Goal: Task Accomplishment & Management: Complete application form

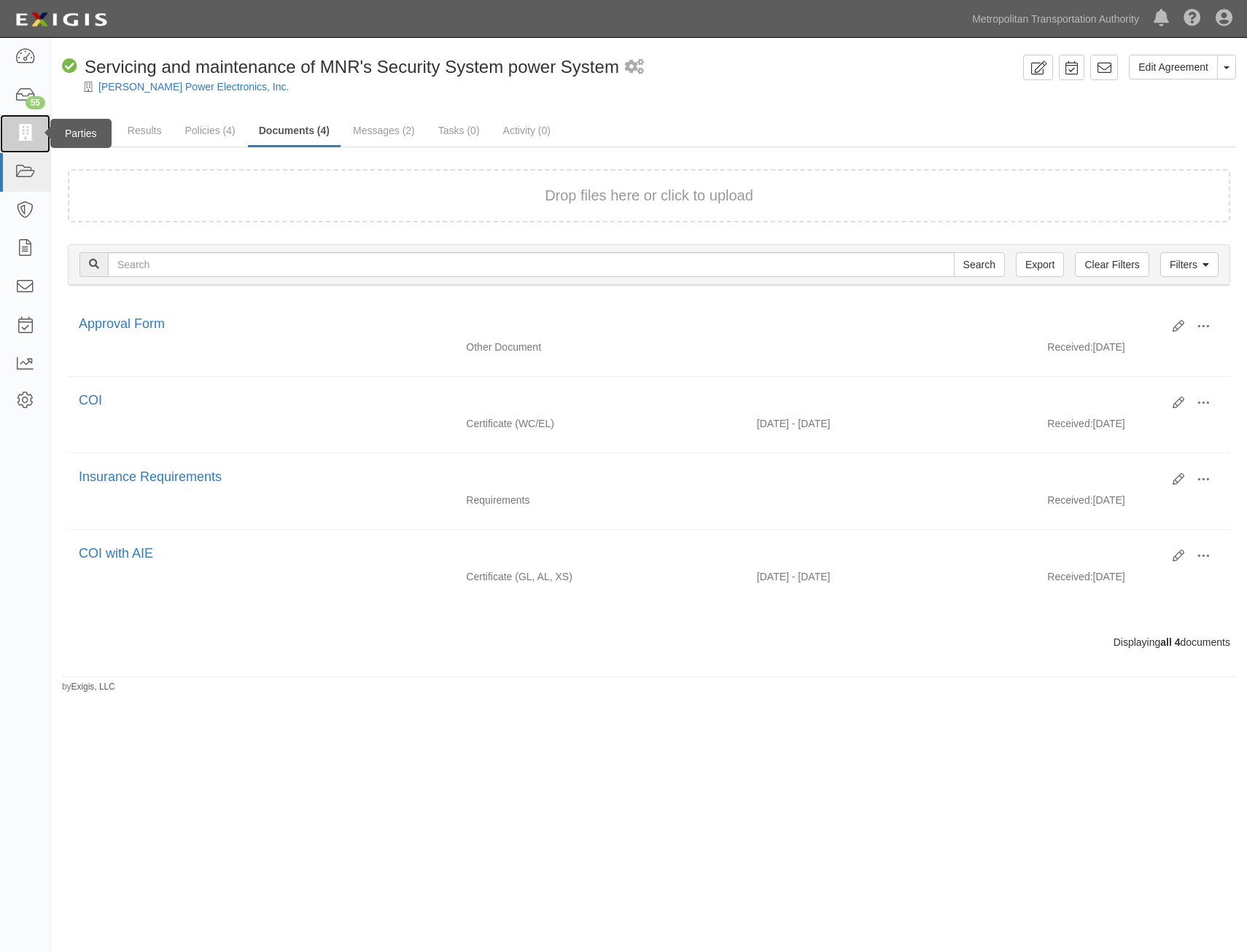
click at [39, 134] on link at bounding box center [25, 134] width 50 height 39
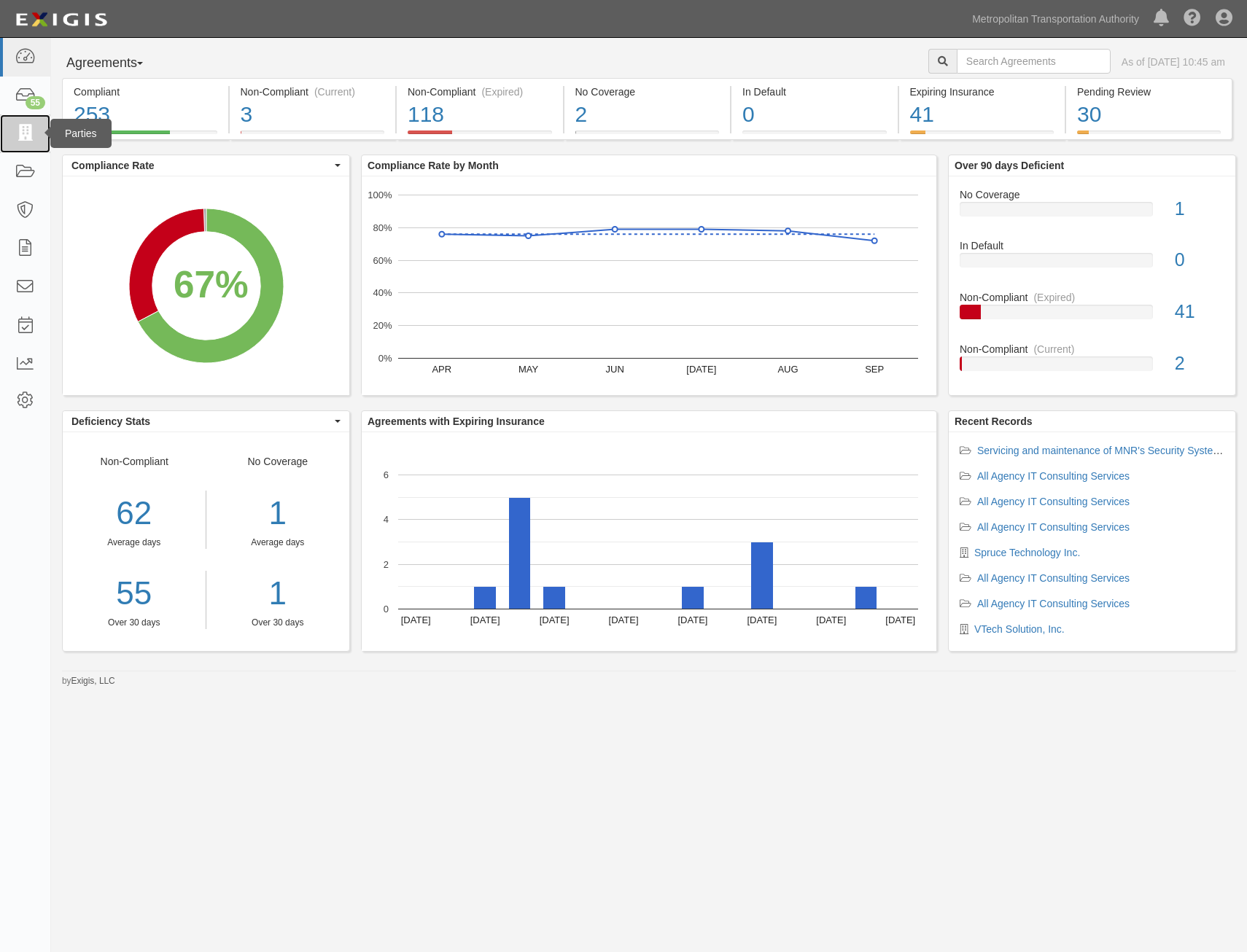
click at [25, 137] on icon at bounding box center [25, 134] width 21 height 17
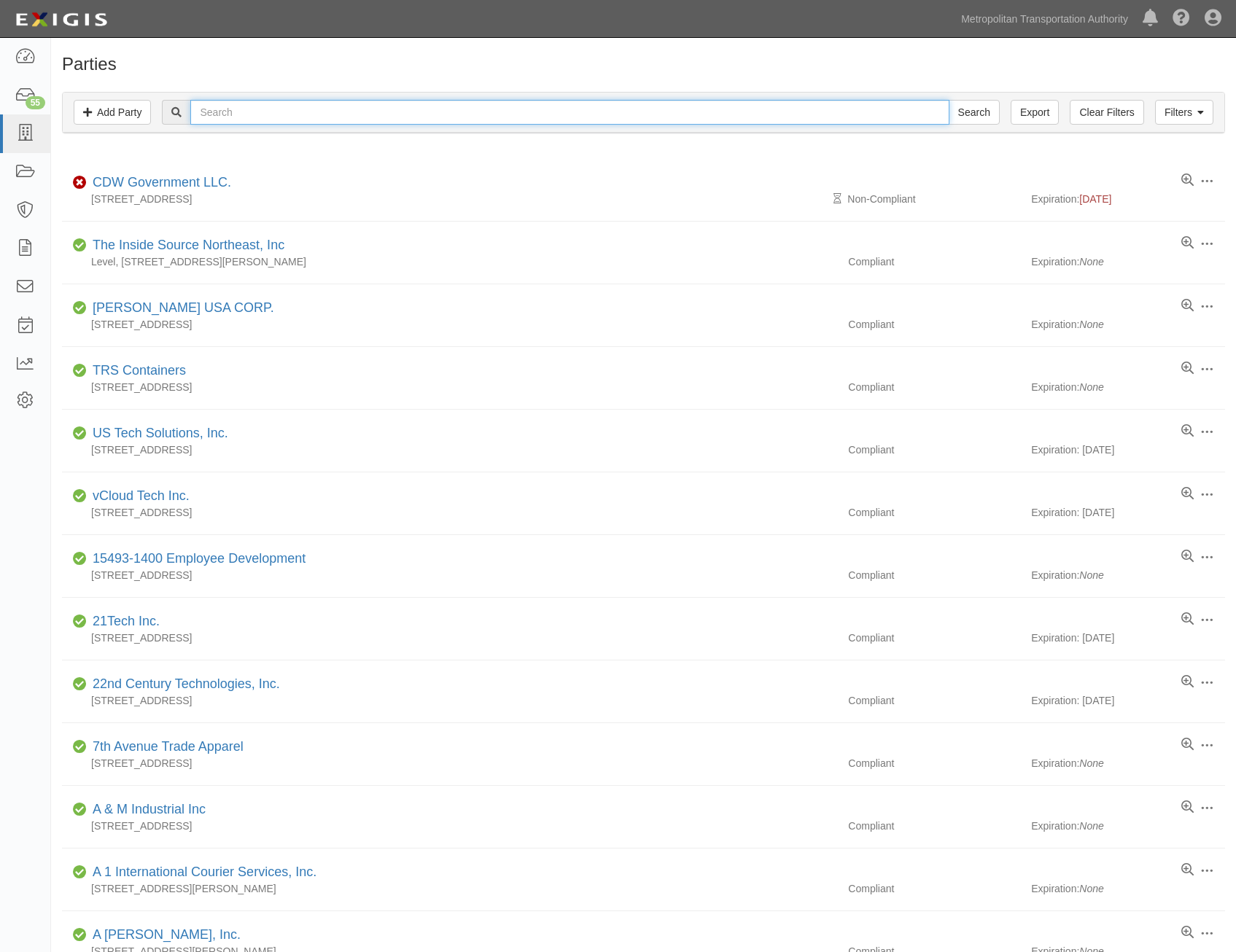
click at [436, 122] on input "text" at bounding box center [570, 112] width 758 height 25
type input "lexitas"
click at [949, 100] on input "Search" at bounding box center [974, 112] width 51 height 25
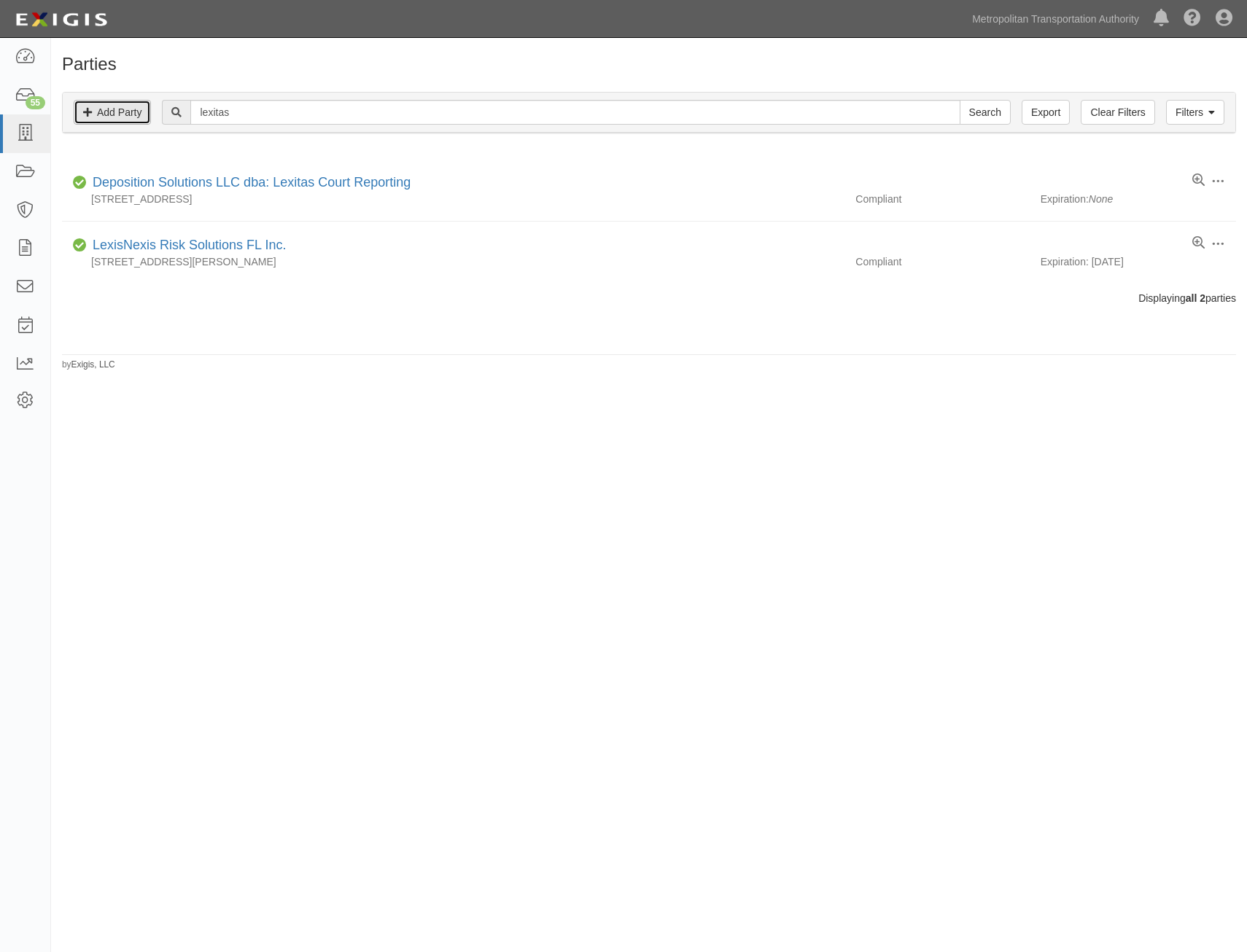
click at [100, 107] on link "Add Party" at bounding box center [112, 112] width 77 height 25
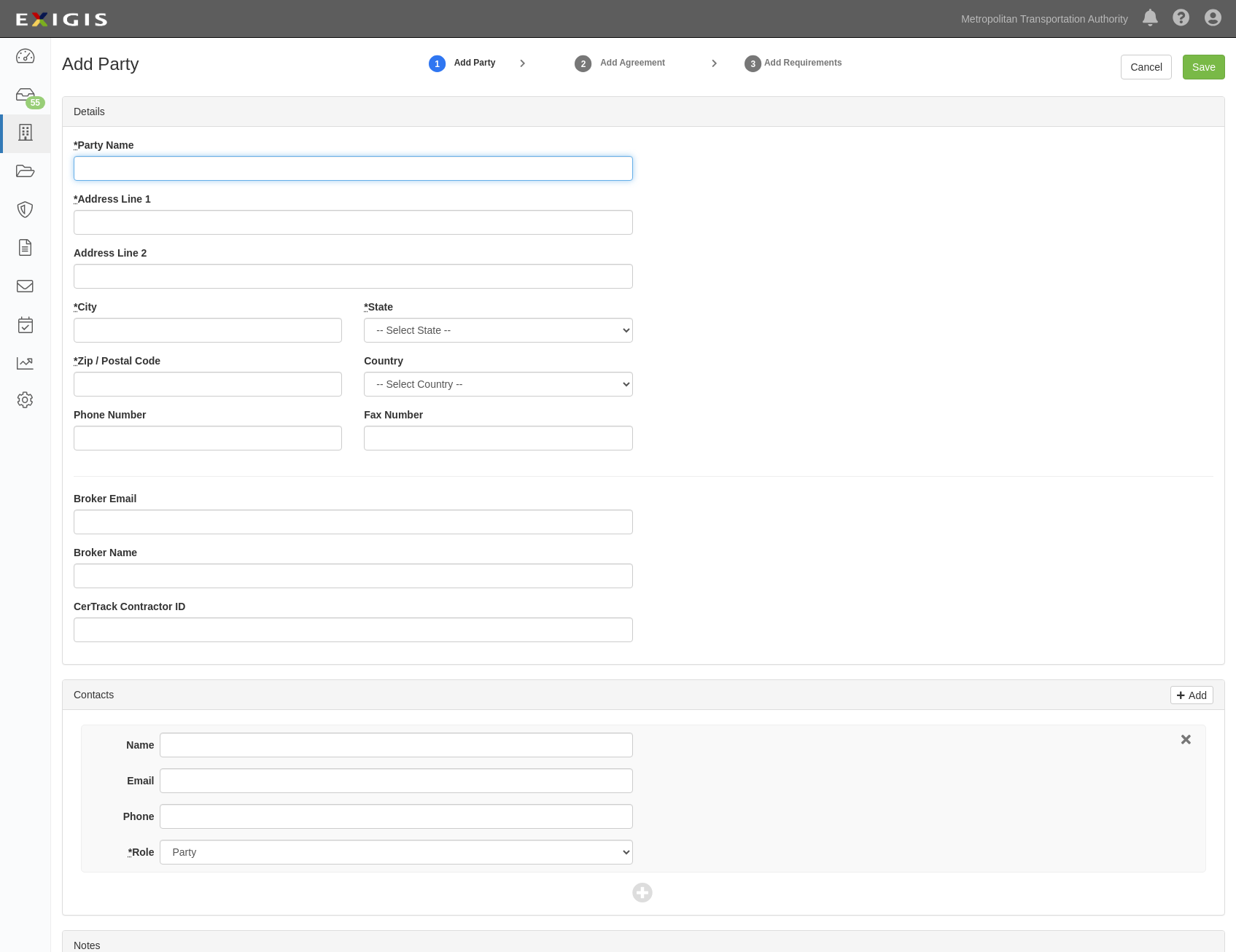
click at [562, 170] on input "* Party Name" at bounding box center [353, 168] width 559 height 25
paste input "Lexitas Court Reporting & Records Retrieval"
type input "Lexitas Court Reporting & Records Retrieval"
click at [842, 249] on div "* Party Name Lexitas Court Reporting & Records Retrieval * Address Line 1 Addre…" at bounding box center [643, 300] width 1162 height 324
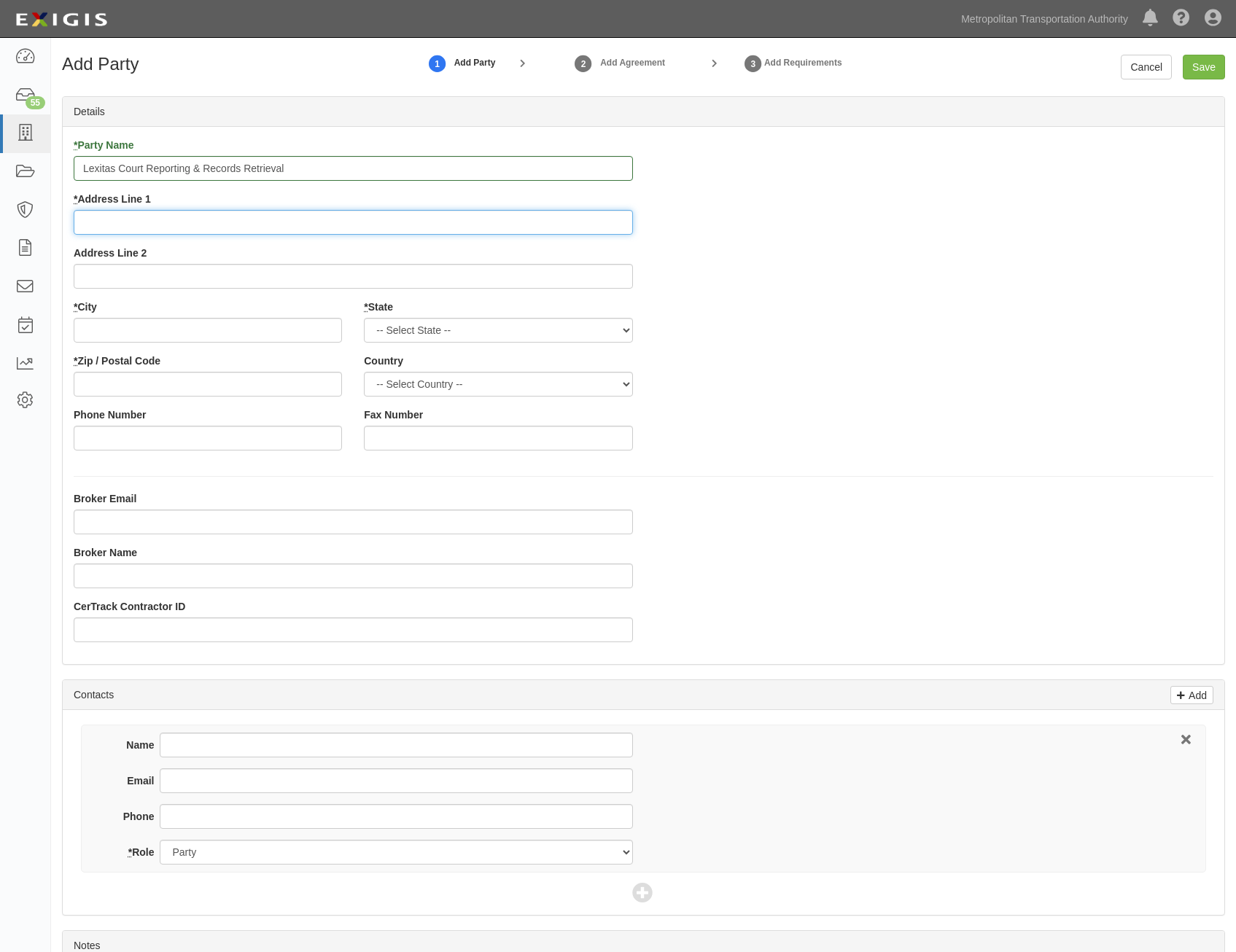
click at [571, 225] on input "* Address Line 1" at bounding box center [353, 223] width 559 height 25
paste input "50 Glen ST"
type input "50 Glen ST"
click at [910, 355] on div "* Party Name Lexitas Court Reporting & Records Retrieval * Address Line 1 50 Gl…" at bounding box center [643, 300] width 1162 height 324
drag, startPoint x: 315, startPoint y: 316, endPoint x: 317, endPoint y: 328, distance: 12.2
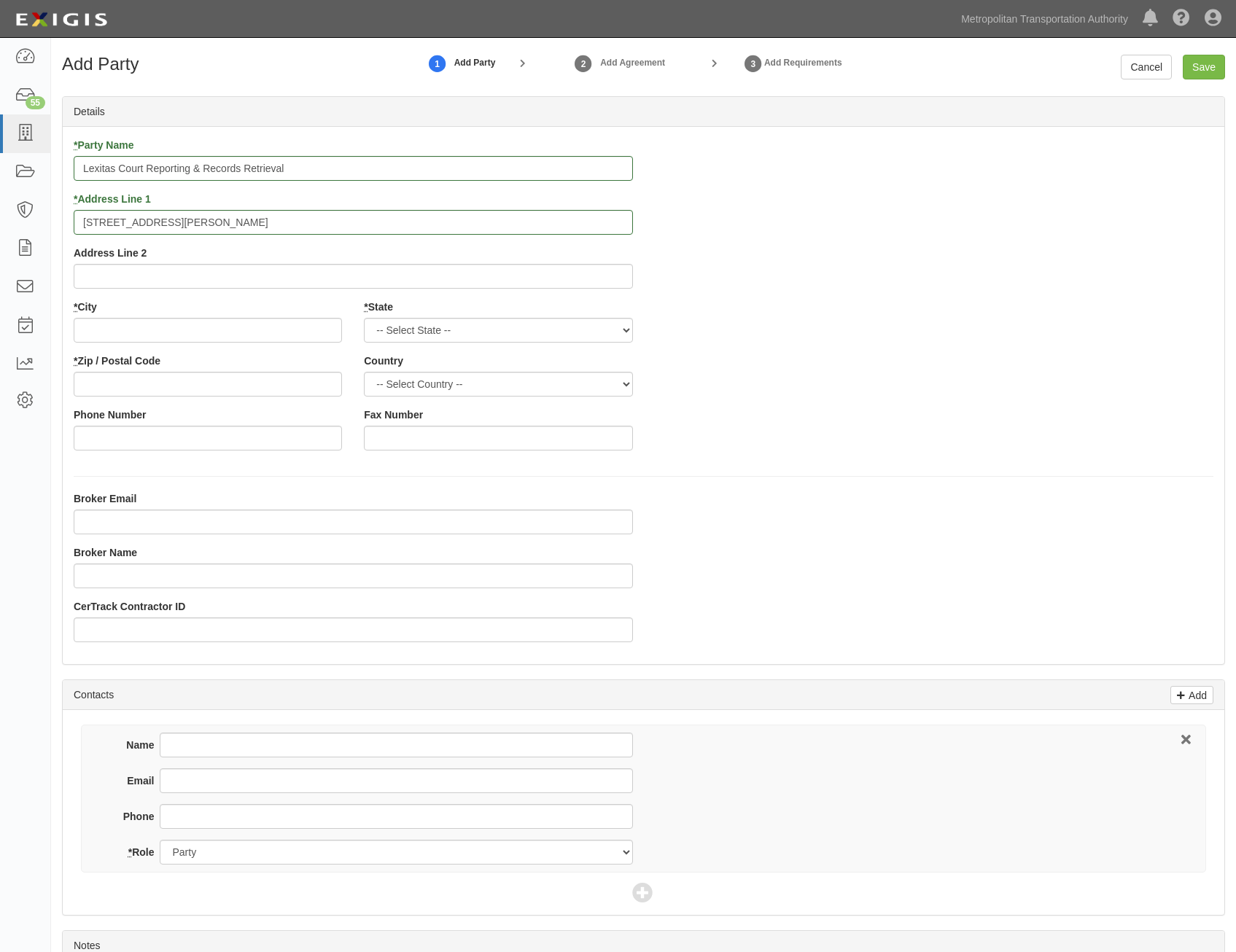
click at [315, 322] on div "* City" at bounding box center [207, 321] width 268 height 43
click at [320, 329] on input "* City" at bounding box center [207, 331] width 268 height 25
paste input "Glen Cove,"
type input "Glen Cove"
drag, startPoint x: 583, startPoint y: 333, endPoint x: 583, endPoint y: 344, distance: 11.0
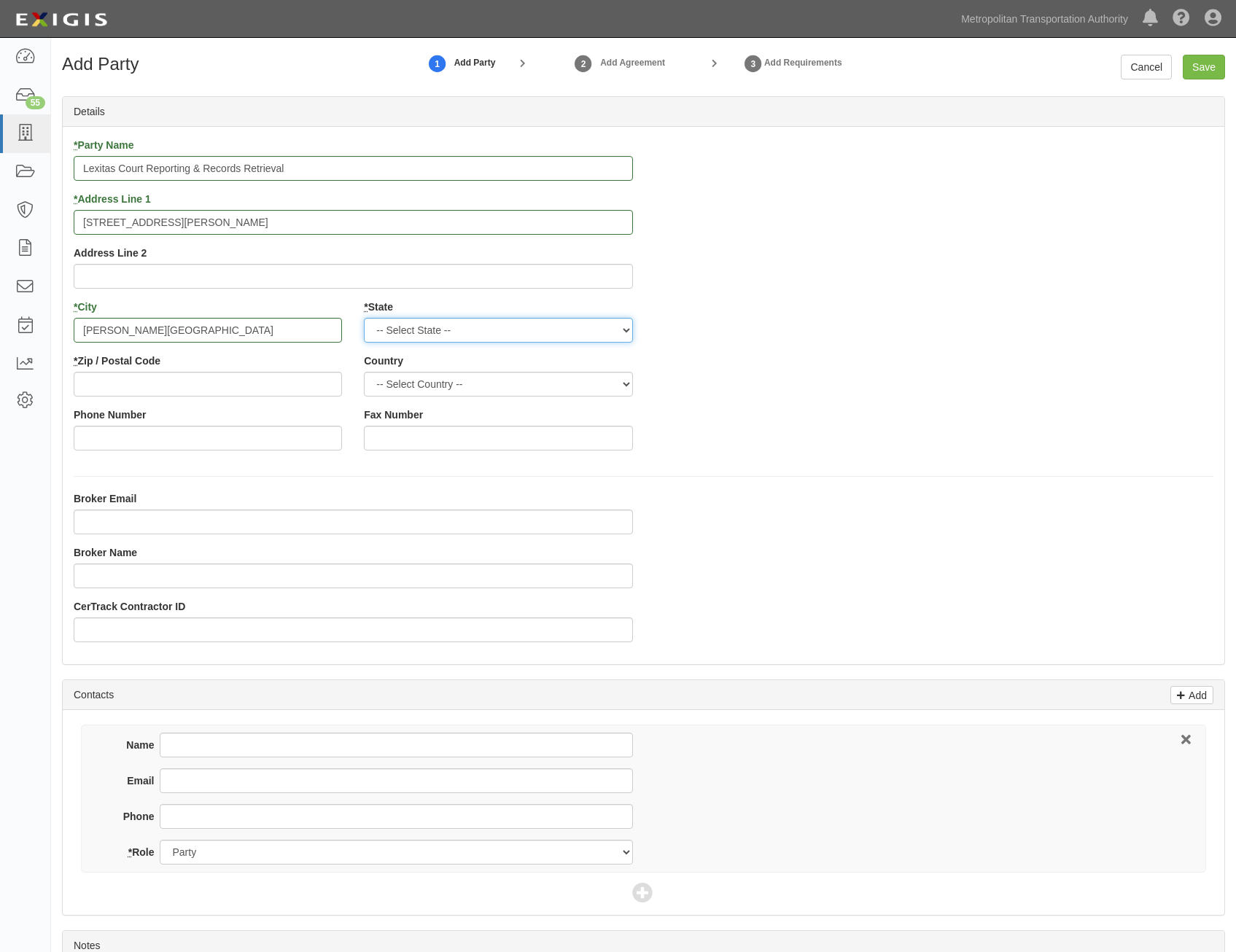
click at [583, 333] on select "-- Select State -- Alabama Alaska Arizona Arkansas California Colorado Connecti…" at bounding box center [497, 331] width 268 height 25
select select "NY"
click at [364, 318] on select "-- Select State -- Alabama Alaska Arizona Arkansas California Colorado Connecti…" at bounding box center [497, 331] width 268 height 25
click at [545, 375] on select "-- Select Country -- Canada United States --------------- Afghanistan Åland Isl…" at bounding box center [497, 384] width 268 height 25
select select "US"
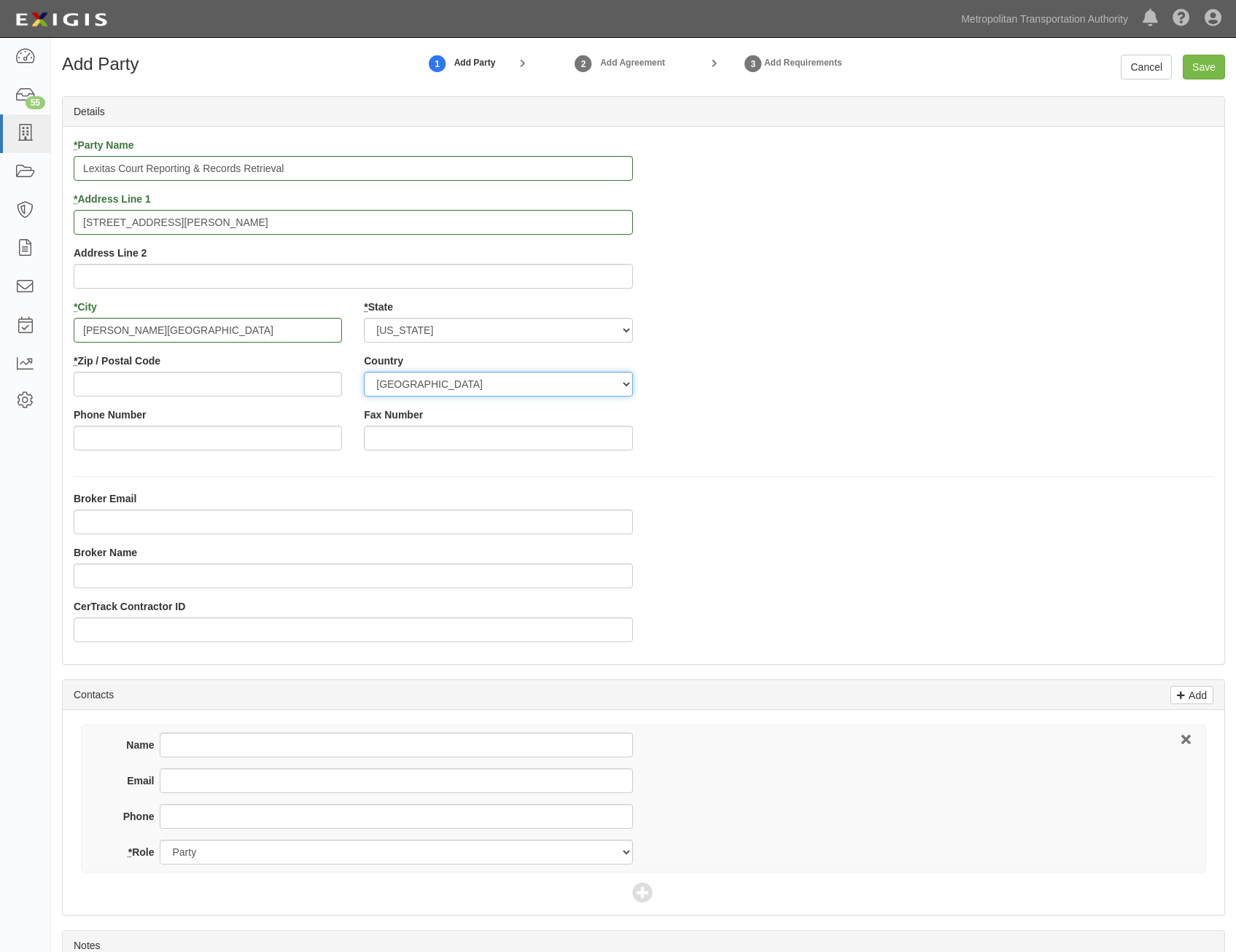
click at [364, 372] on select "-- Select Country -- Canada United States --------------- Afghanistan Åland Isl…" at bounding box center [497, 384] width 268 height 25
click at [751, 411] on div "* Party Name Lexitas Court Reporting & Records Retrieval * Address Line 1 50 Gl…" at bounding box center [643, 300] width 1162 height 324
click at [273, 383] on input "* Zip / Postal Code" at bounding box center [207, 384] width 268 height 25
paste input "11542"
type input "11542"
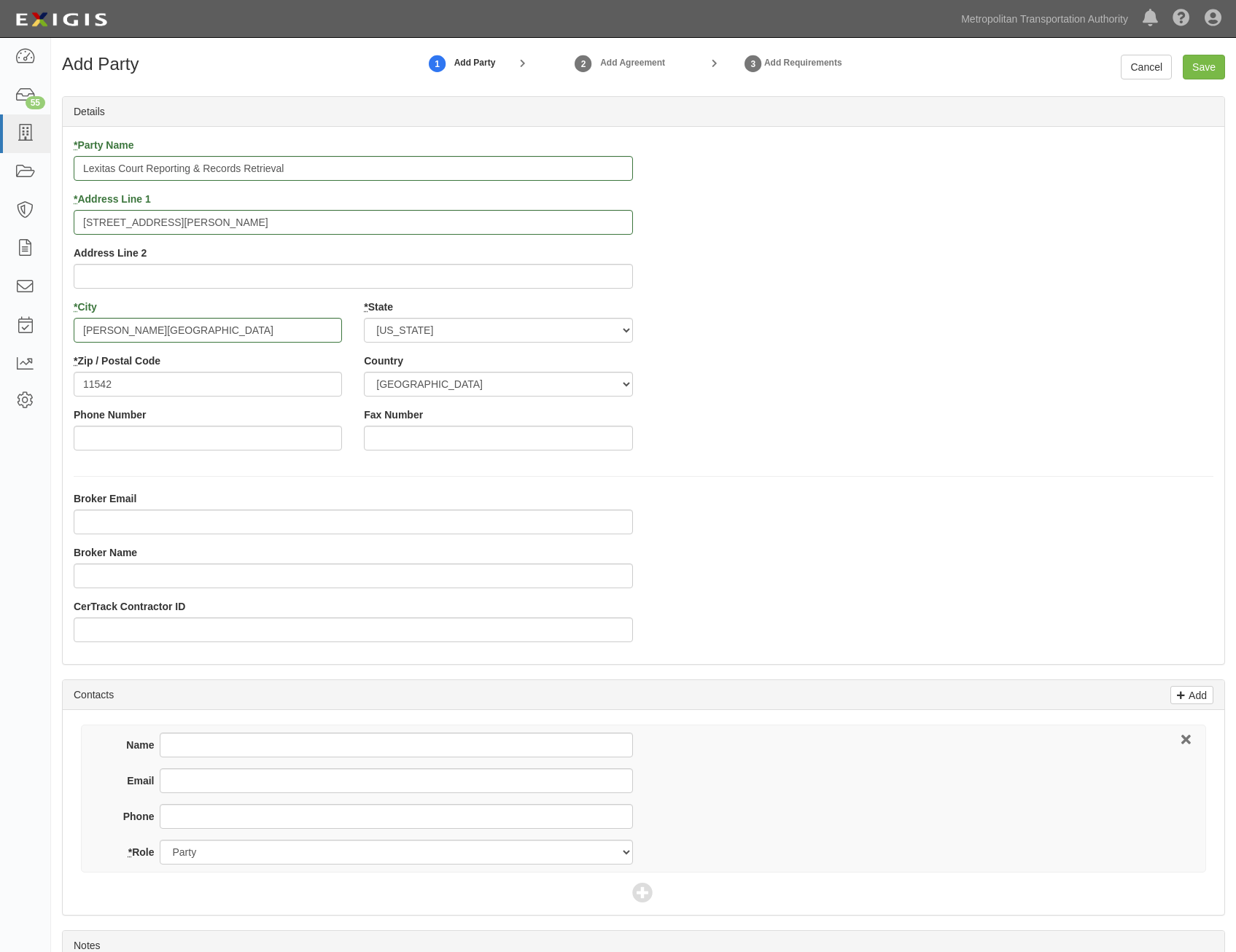
click at [1007, 402] on div "* Party Name Lexitas Court Reporting & Records Retrieval * Address Line 1 50 Gl…" at bounding box center [643, 300] width 1162 height 324
click at [1210, 70] on input "Save" at bounding box center [1204, 67] width 43 height 25
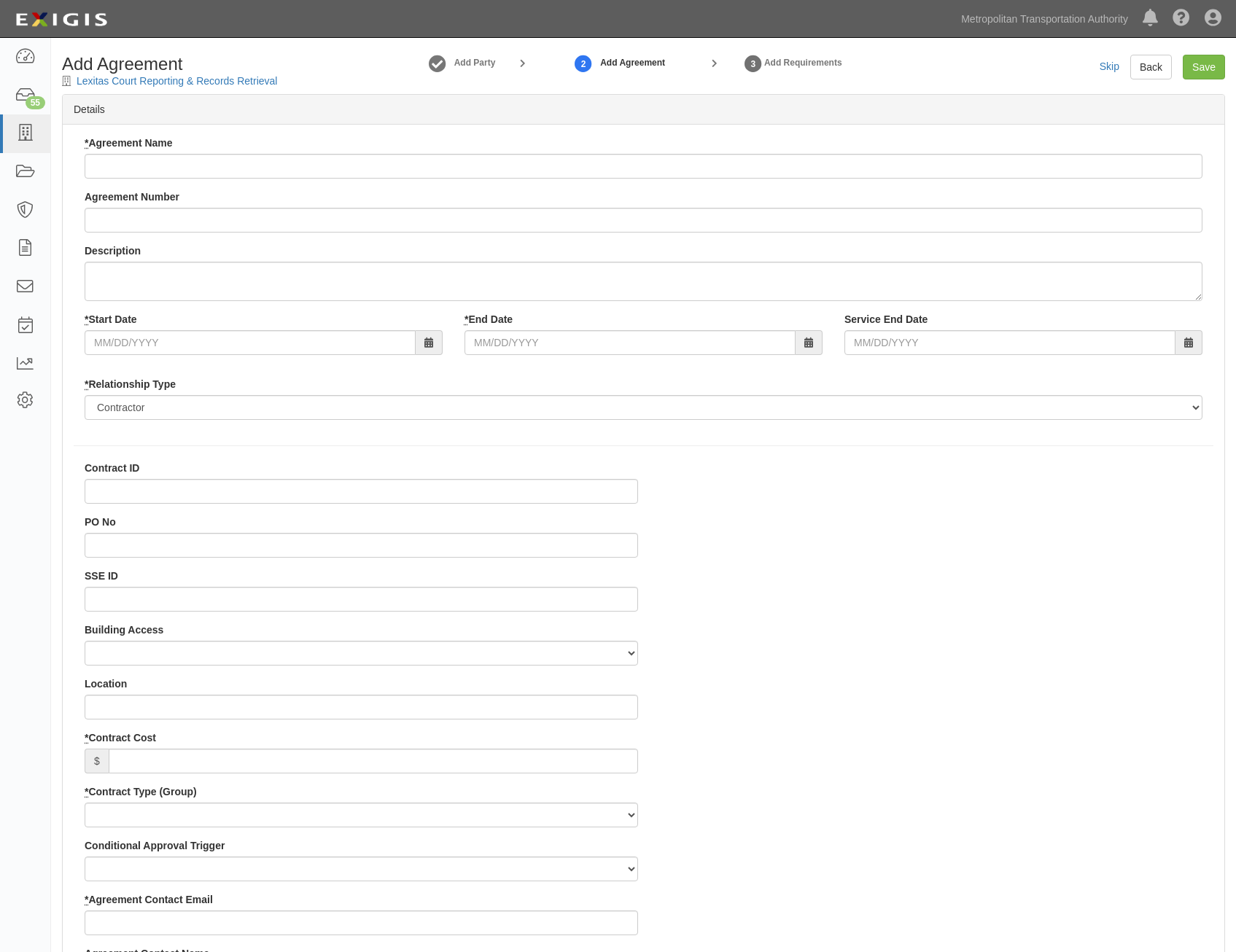
select select
click at [594, 173] on input "* Agreement Name" at bounding box center [643, 166] width 1118 height 25
paste input "Stenography and Translation Services"
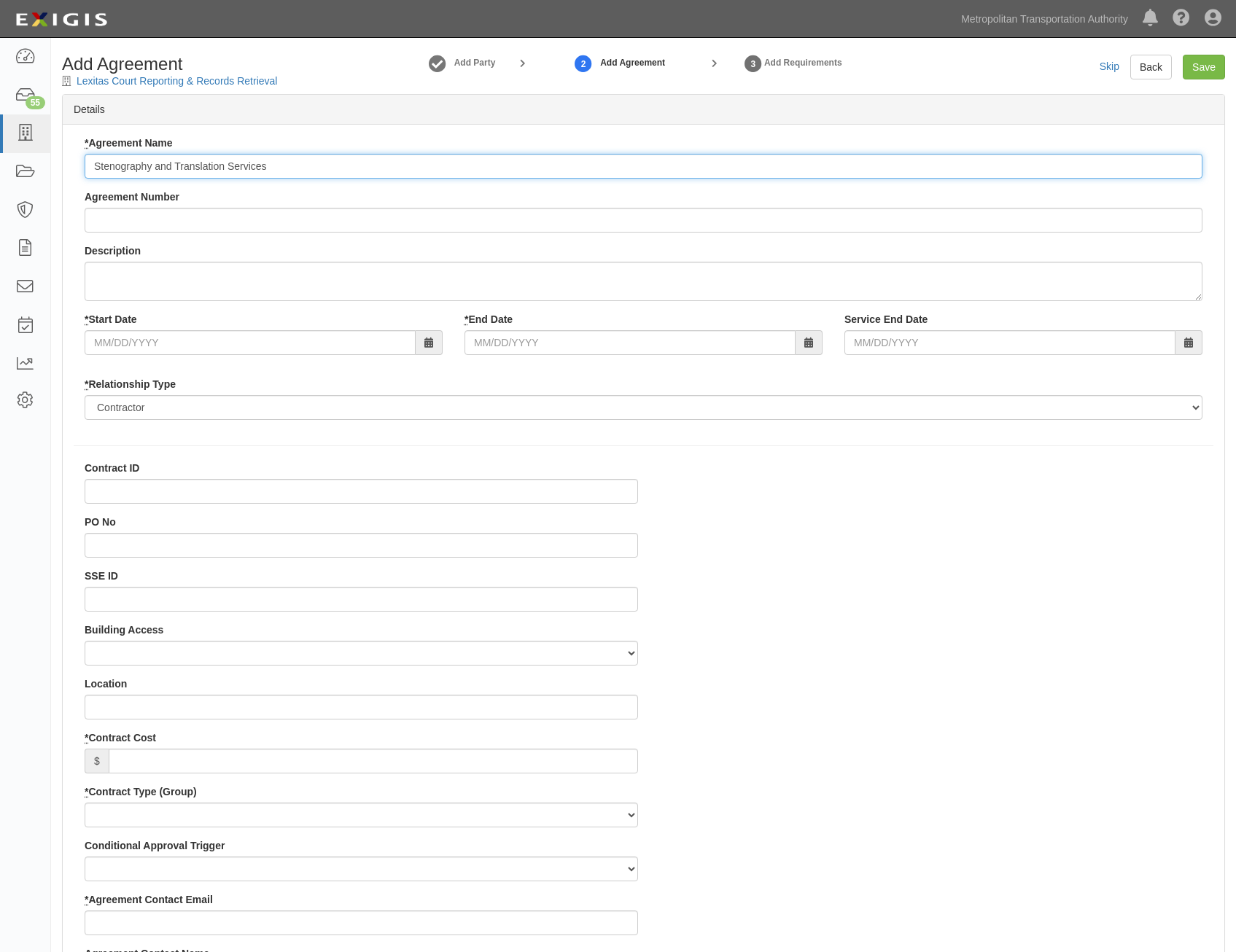
type input "Stenography and Translation Services"
click at [450, 223] on input "Agreement Number" at bounding box center [643, 220] width 1118 height 25
paste input "0000025815"
type input "0000025815"
click at [294, 353] on input "* Start Date" at bounding box center [250, 342] width 331 height 25
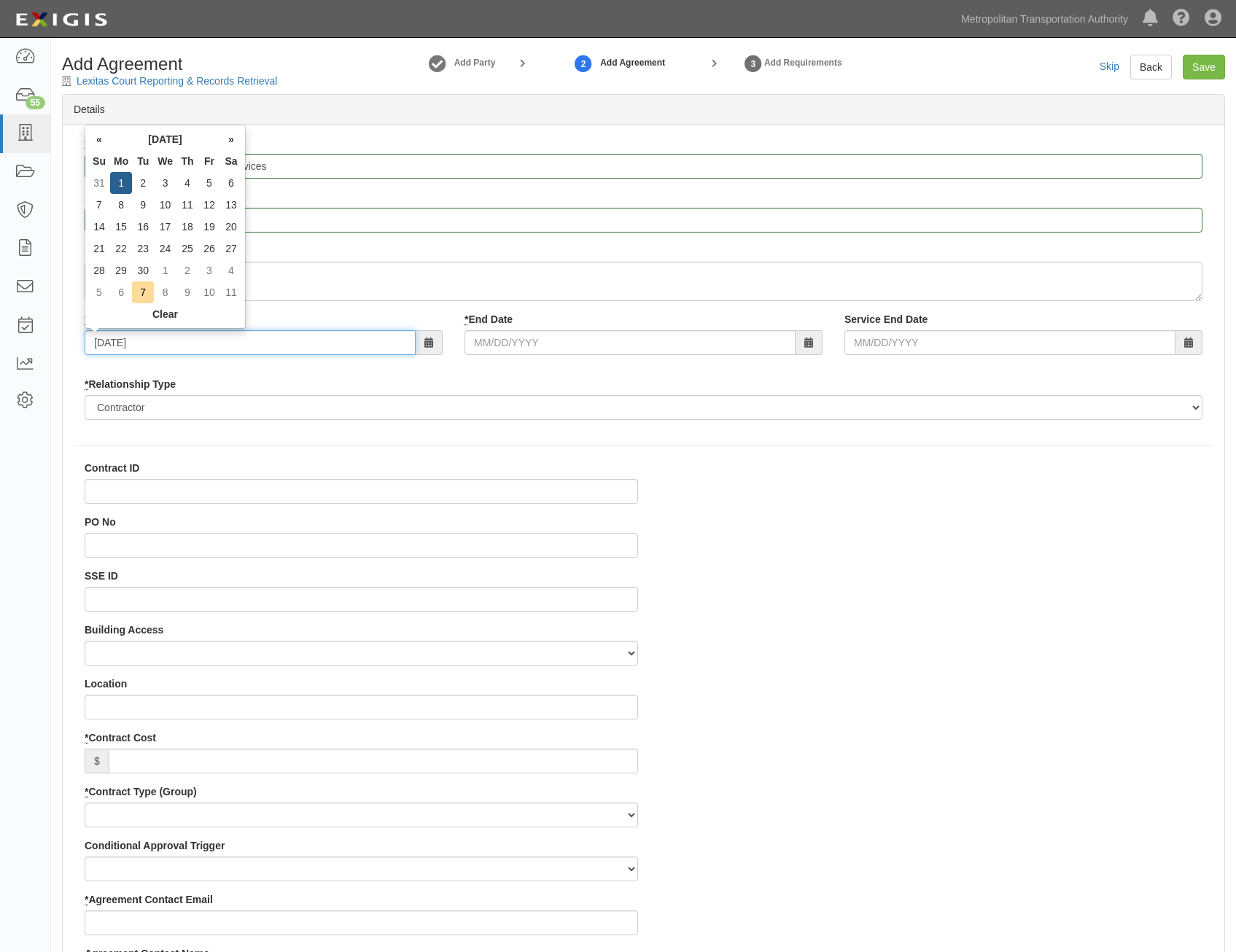
type input "09/01/2025"
click at [672, 346] on input "* End Date" at bounding box center [630, 342] width 331 height 25
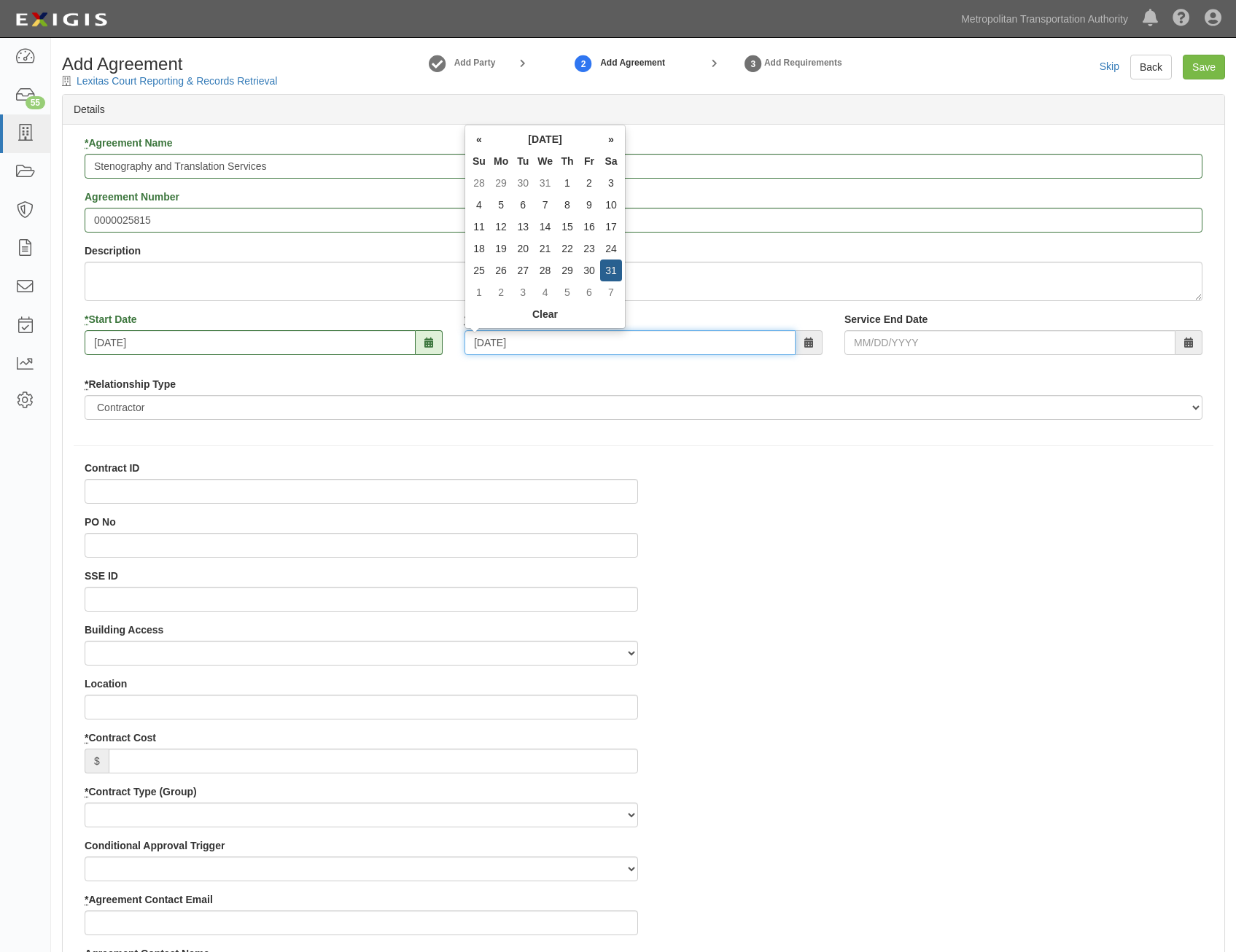
type input "08/31/30"
type input "08/31/2030"
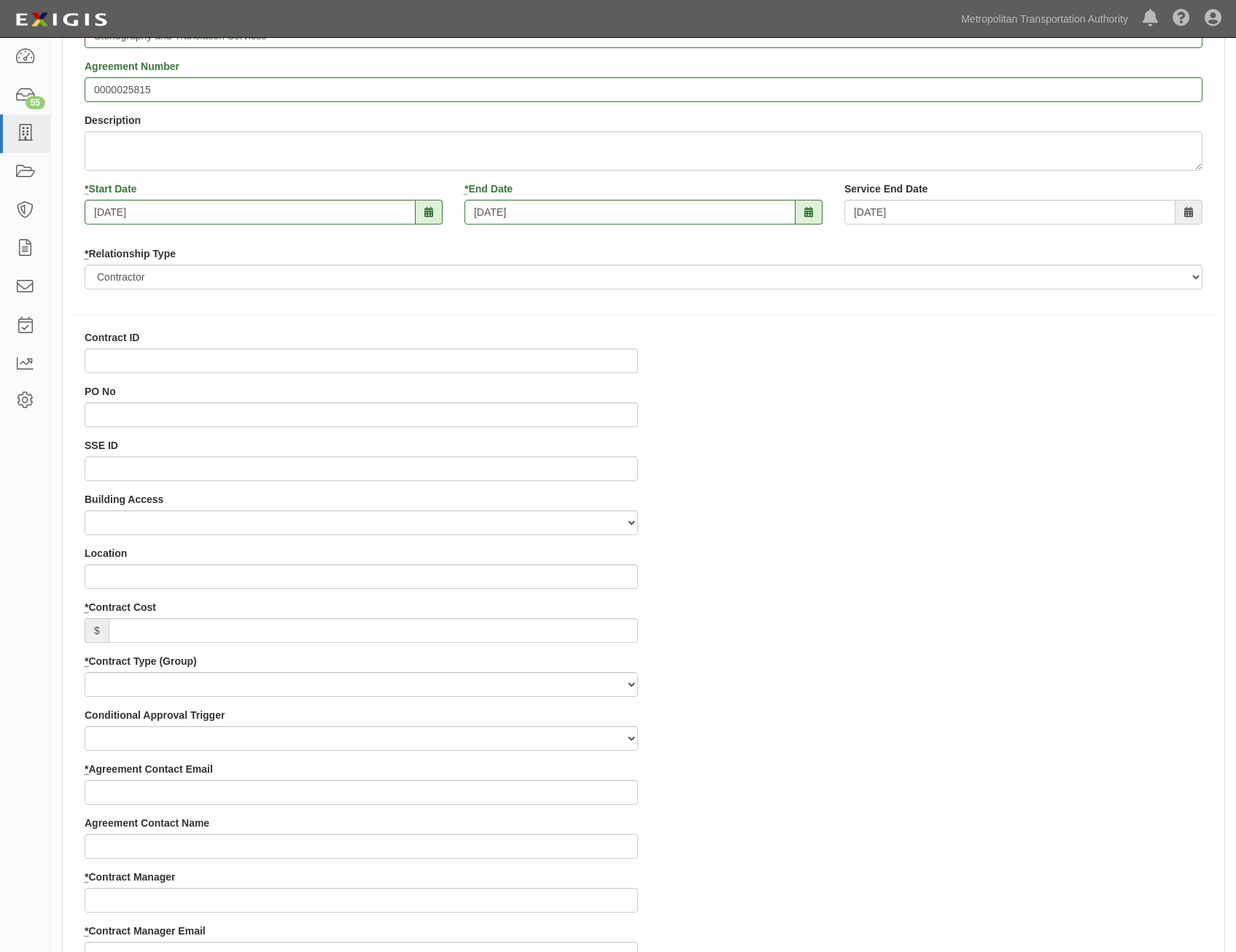
scroll to position [145, 0]
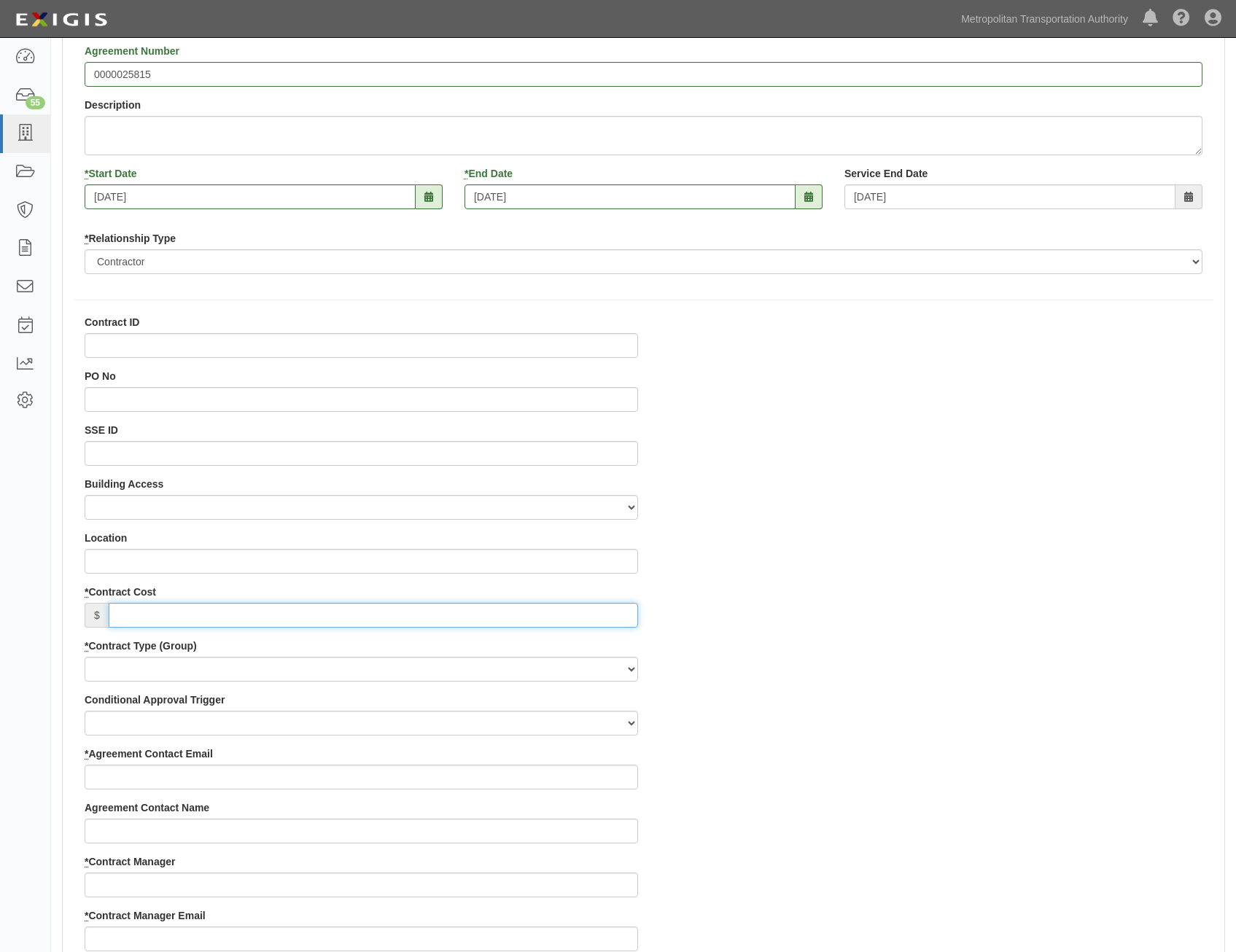
click at [608, 607] on input "* Contract Cost" at bounding box center [373, 616] width 529 height 25
paste input "8,897,767"
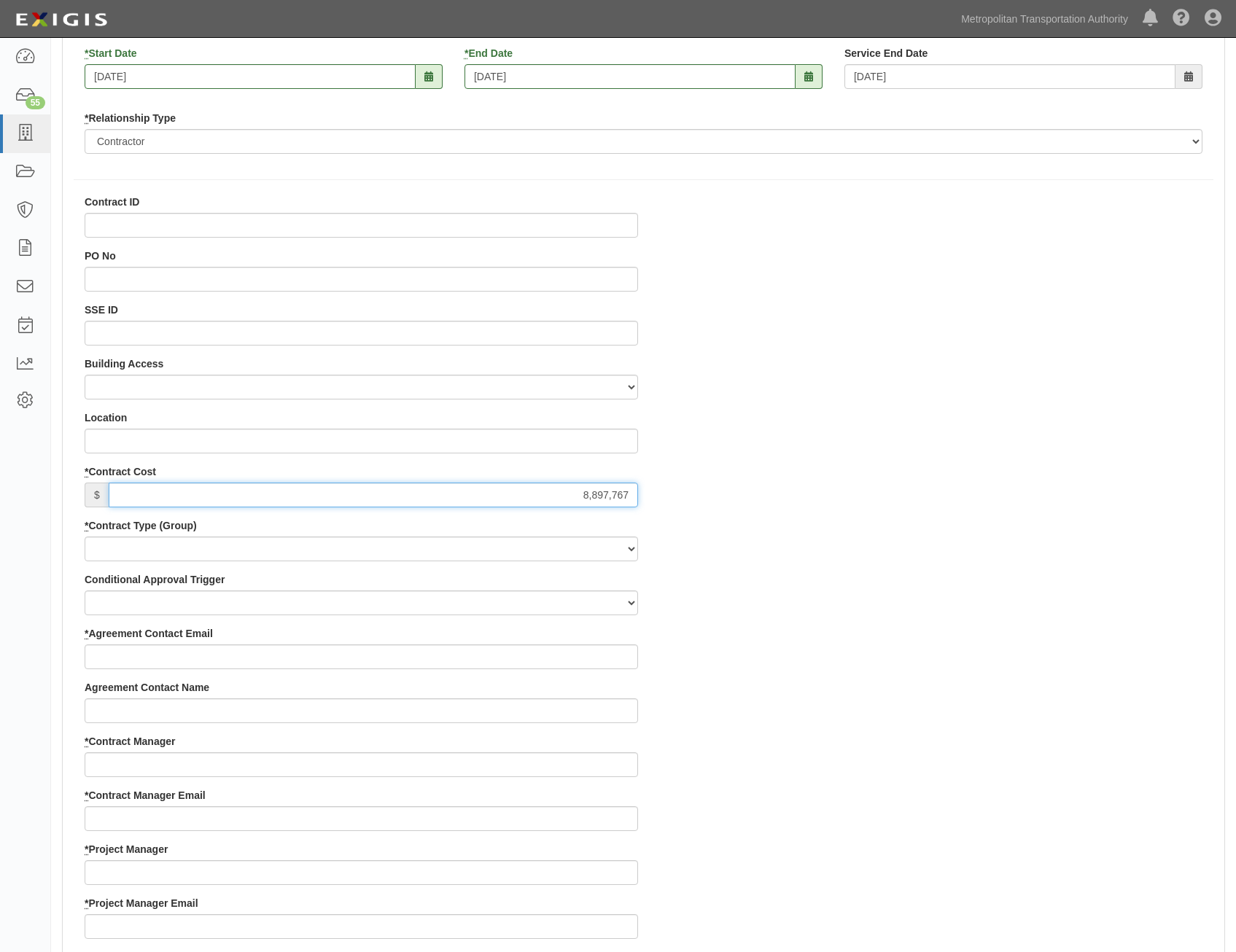
scroll to position [292, 0]
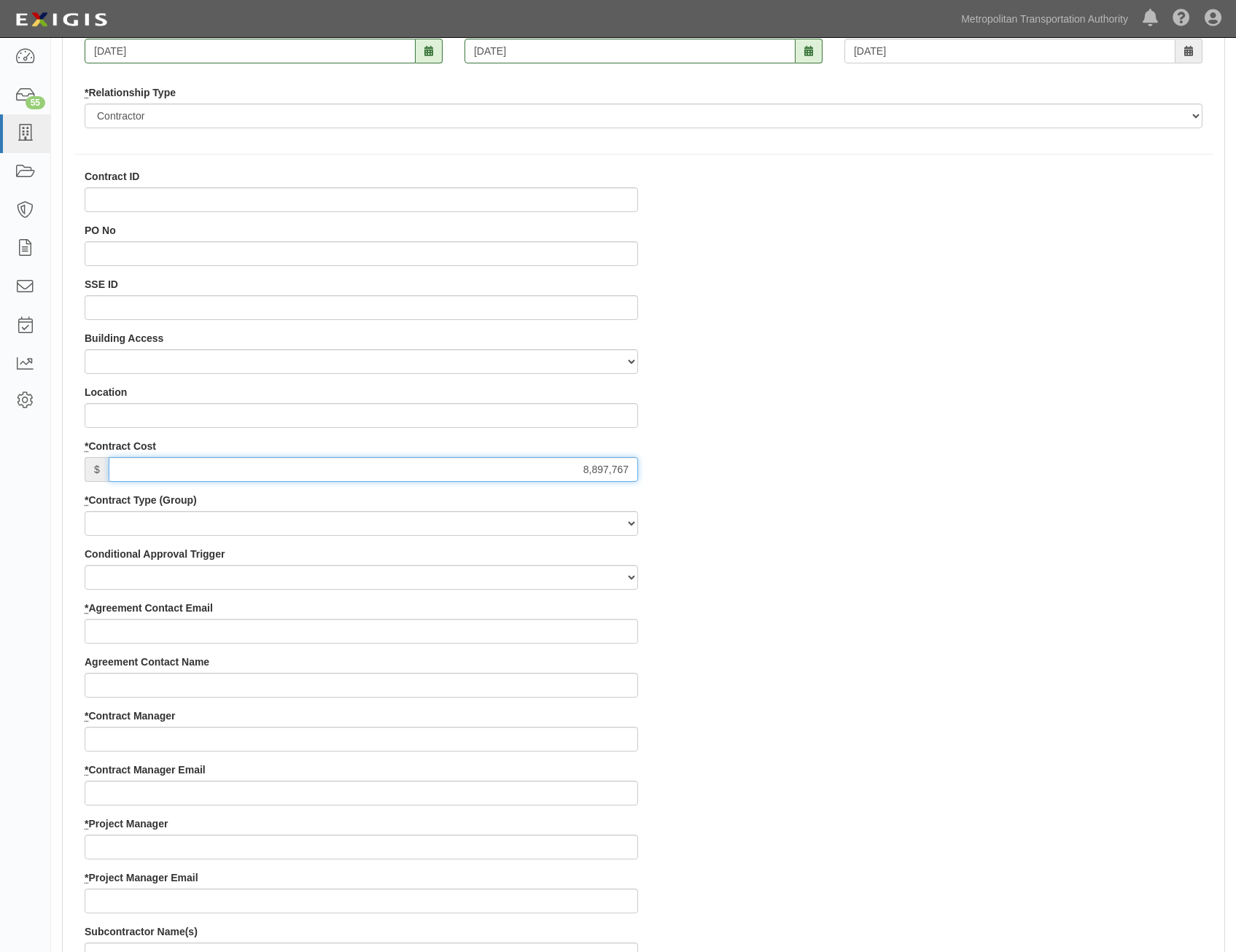
type input "8,897,767"
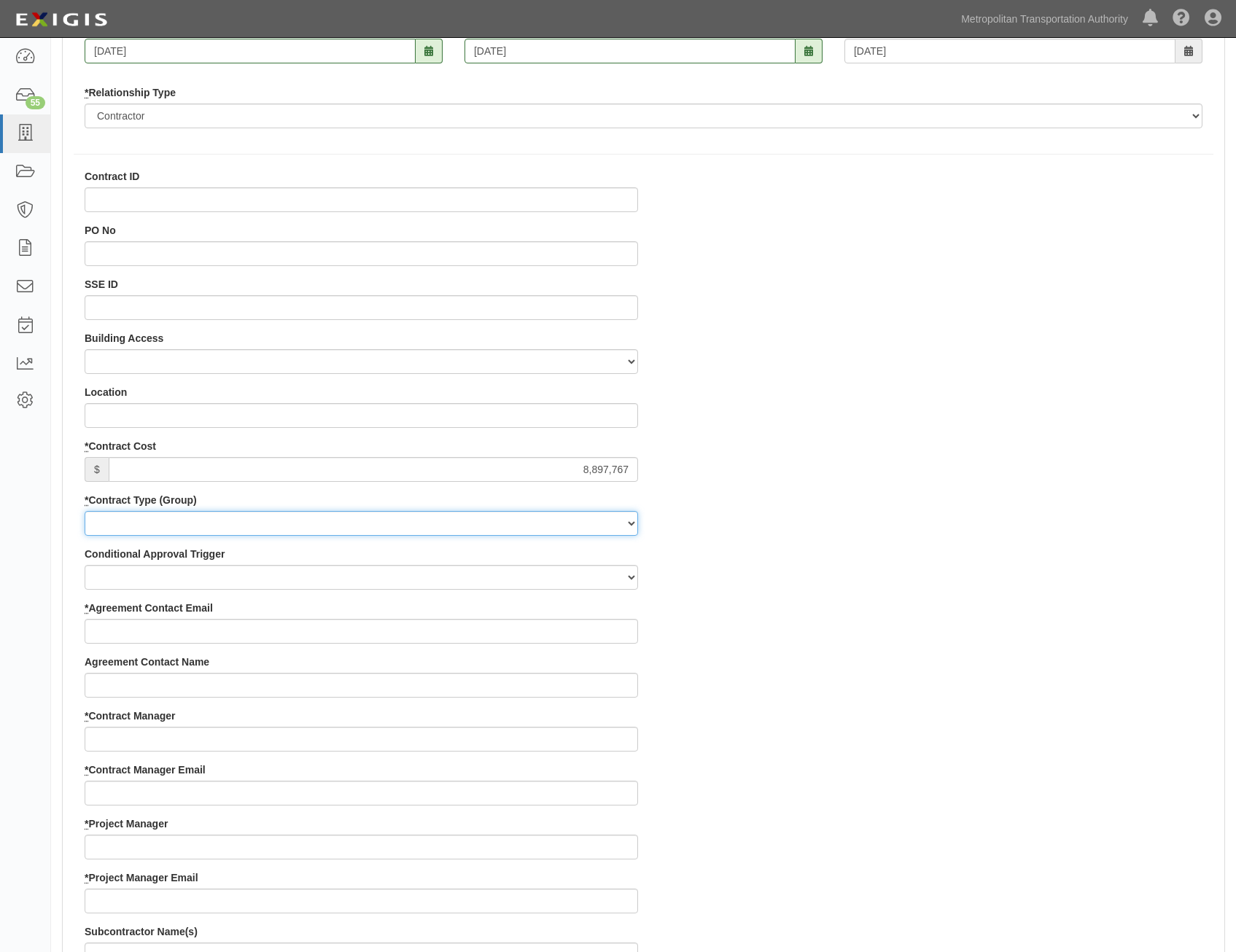
click at [607, 527] on select "Capital Operating Not for Benefit (incls. FA, Entry Permits) Real Estate Other" at bounding box center [361, 524] width 553 height 25
select select "122"
click at [85, 511] on select "Capital Operating Not for Benefit (incls. FA, Entry Permits) Real Estate Other" at bounding box center [361, 524] width 553 height 25
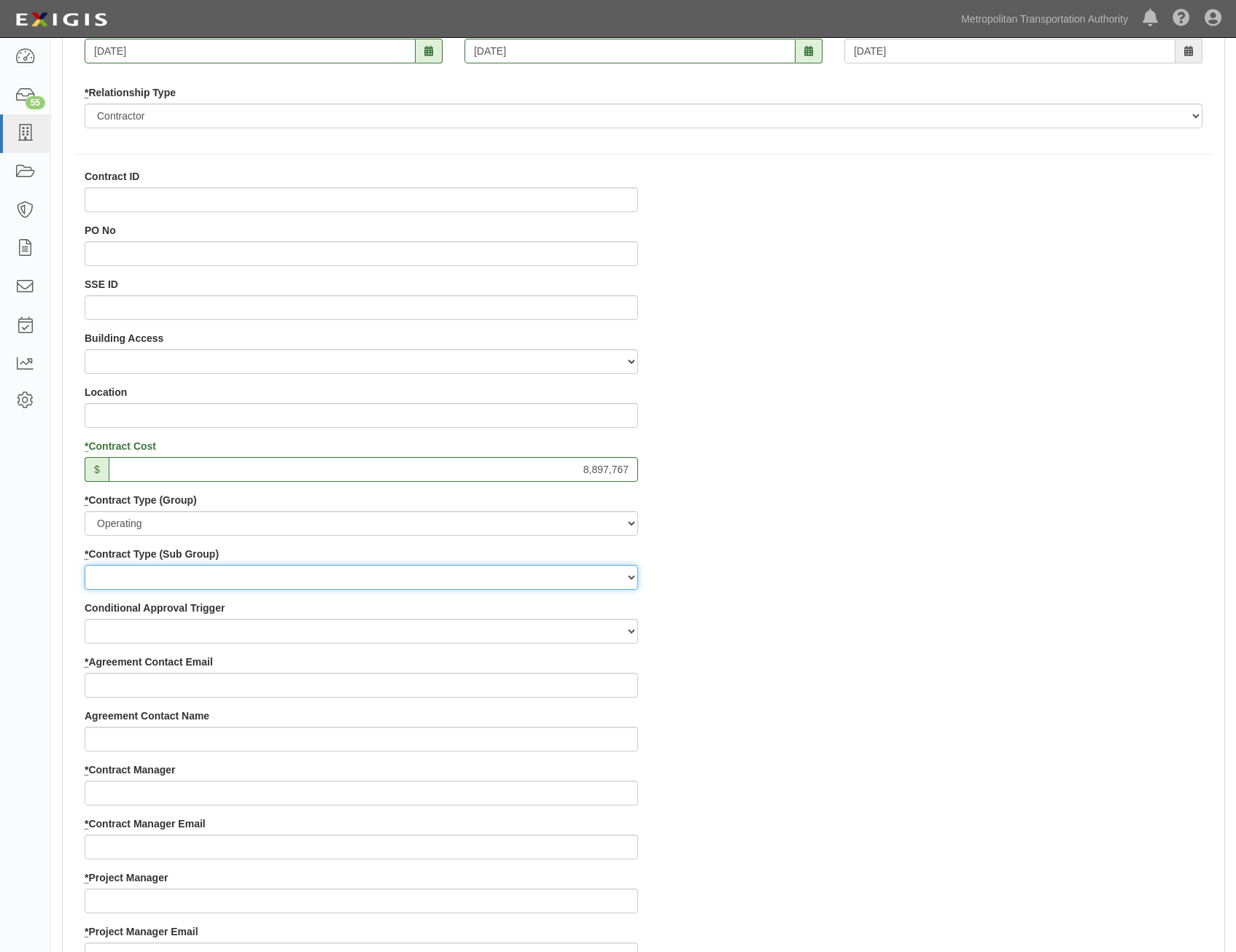
click at [589, 574] on select "Construction Loan / Test and Demo Maintenance Painting Personal Services Contra…" at bounding box center [361, 577] width 553 height 25
select select "249"
click at [85, 565] on select "Construction Loan / Test and Demo Maintenance Painting Personal Services Contra…" at bounding box center [361, 577] width 553 height 25
click at [764, 684] on div "Contract ID PO No SSE ID Building Access 2 Broadway 341/345/347 BREP 333 Other …" at bounding box center [643, 870] width 1162 height 1402
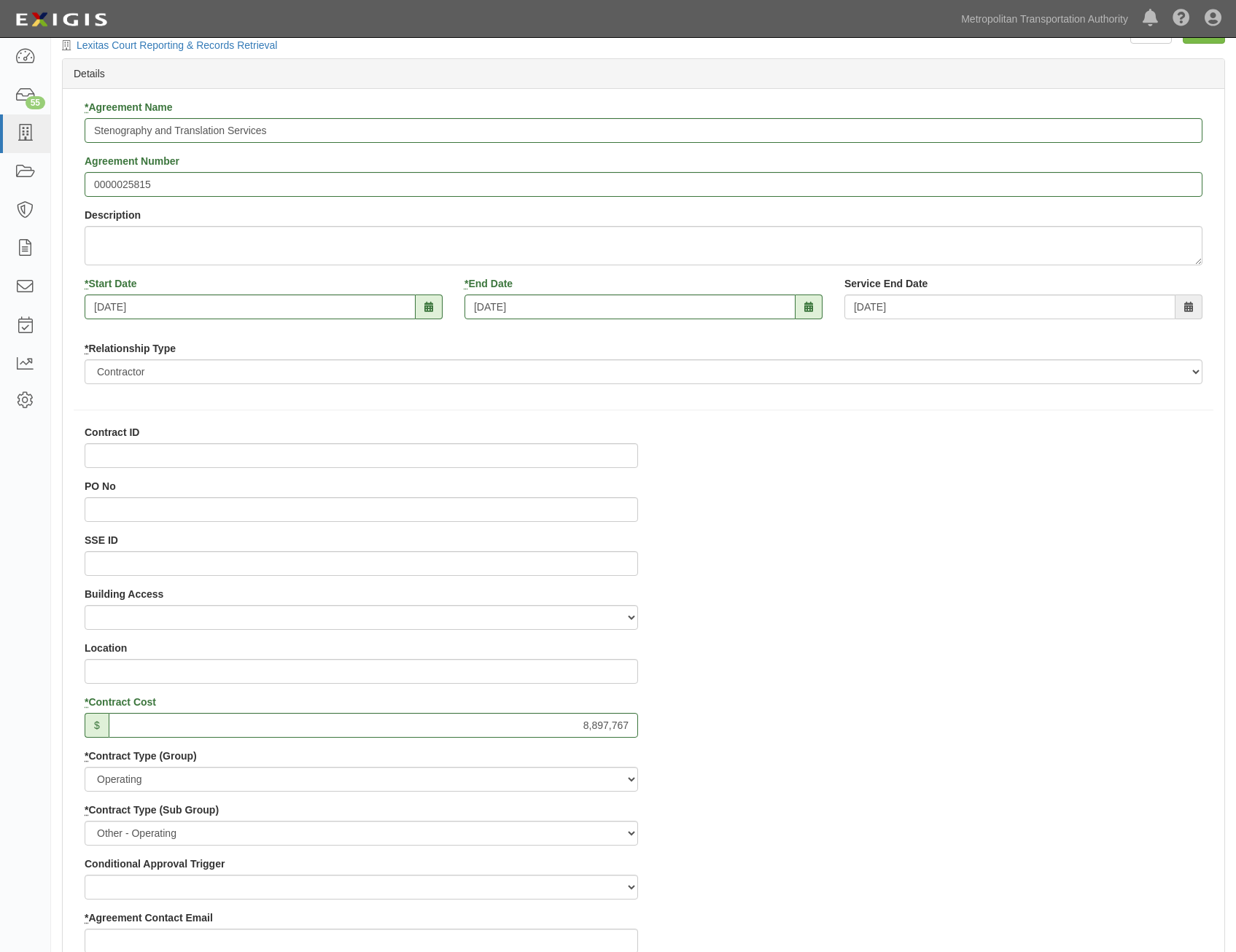
scroll to position [0, 0]
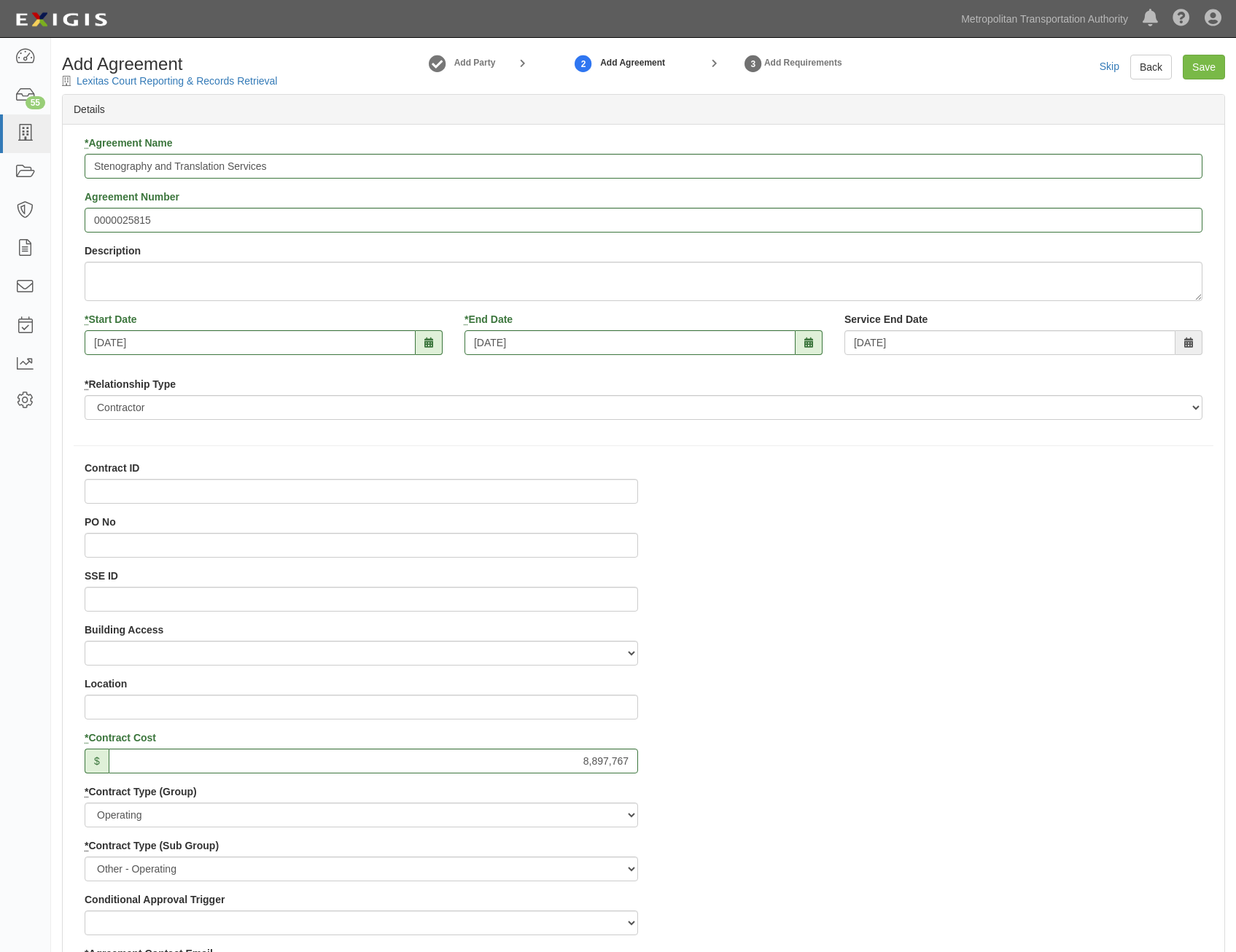
drag, startPoint x: 938, startPoint y: 526, endPoint x: 1024, endPoint y: 254, distance: 285.3
